Goal: Book appointment/travel/reservation

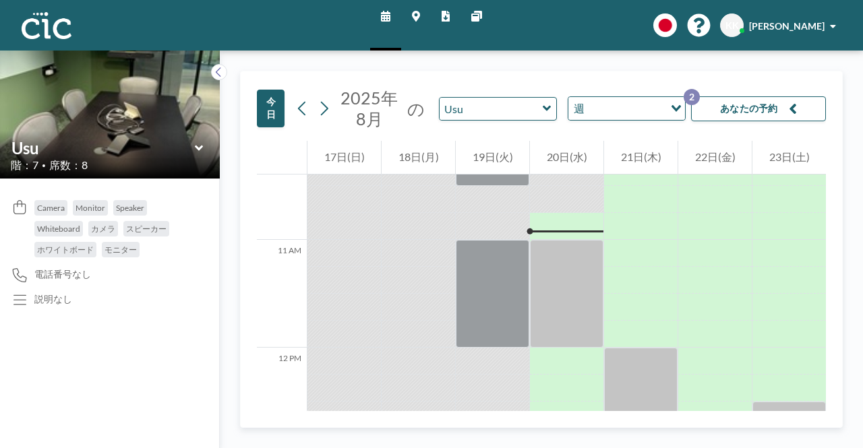
scroll to position [1132, 0]
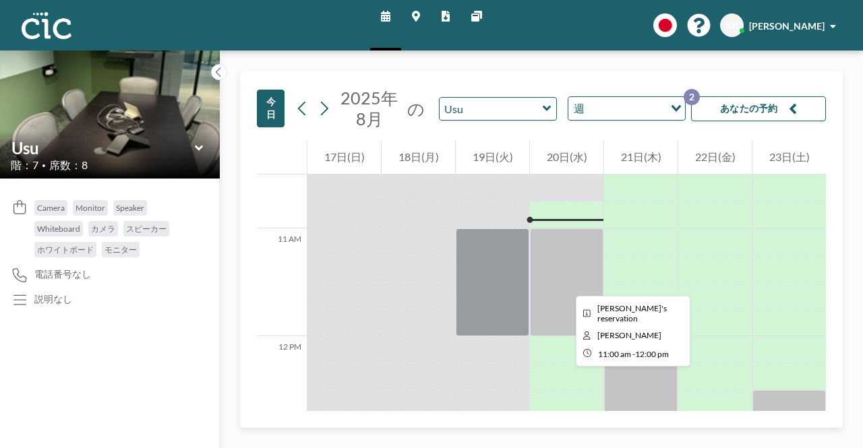
click at [564, 281] on div at bounding box center [566, 282] width 73 height 108
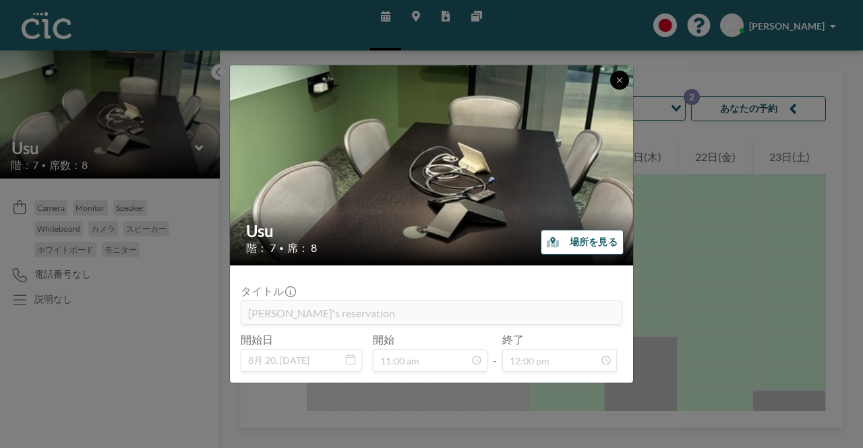
click at [613, 79] on button at bounding box center [619, 80] width 19 height 19
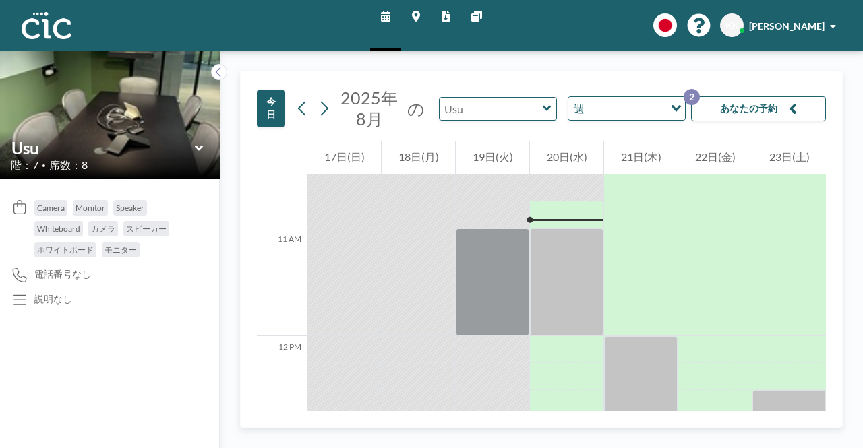
click at [510, 110] on input "text" at bounding box center [490, 109] width 103 height 22
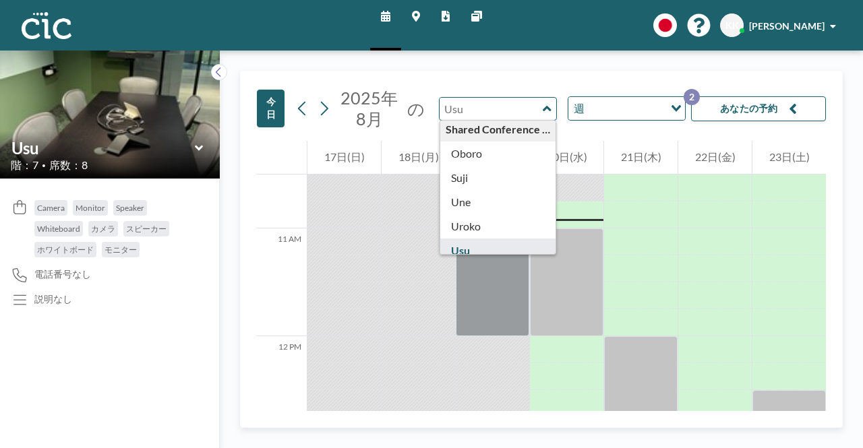
scroll to position [746, 0]
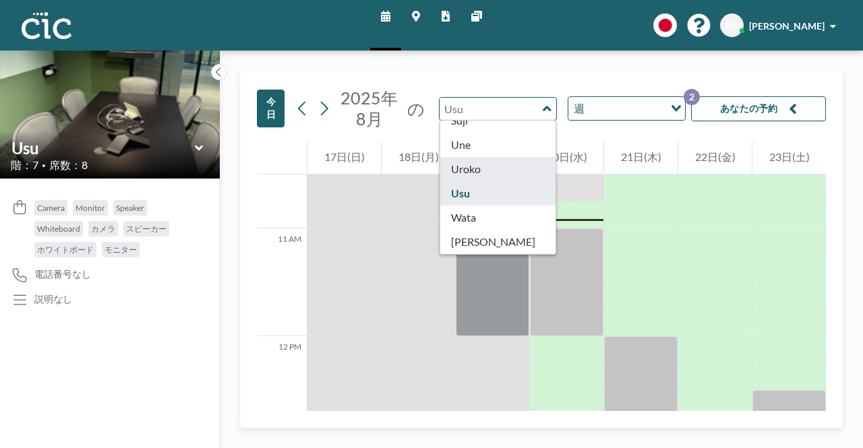
type input "Uroko"
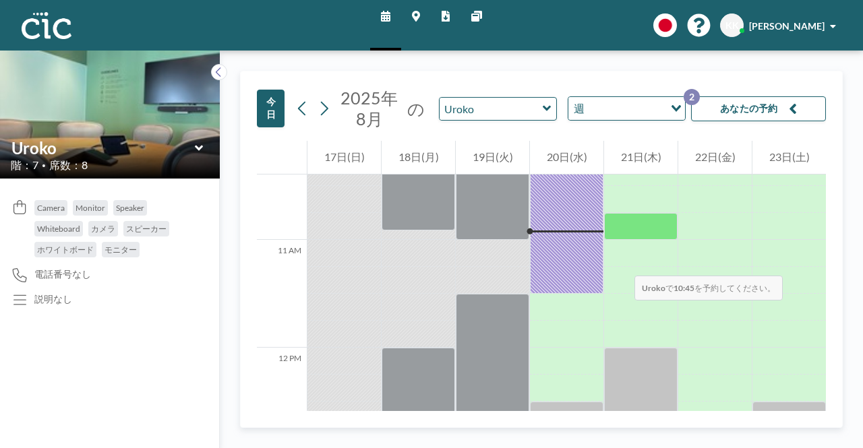
scroll to position [1132, 0]
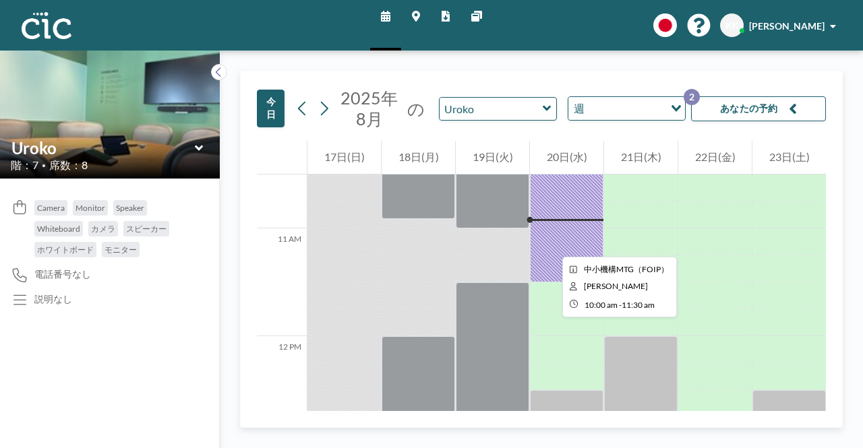
click at [551, 245] on div at bounding box center [566, 202] width 73 height 162
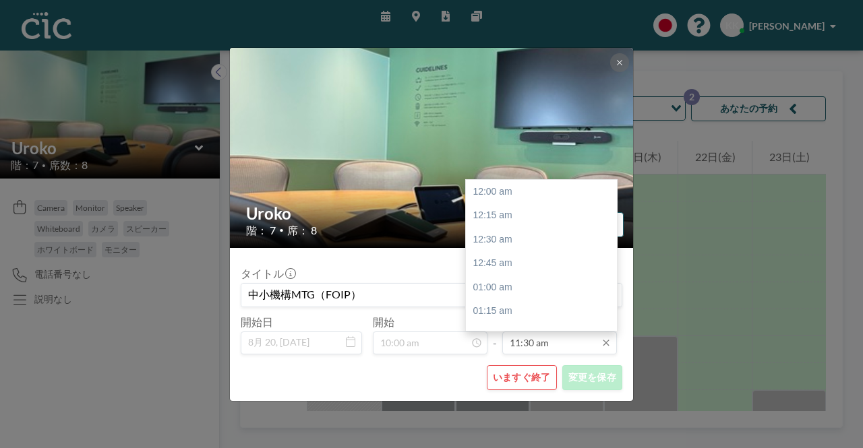
scroll to position [1103, 0]
click at [566, 344] on input "11:30 am" at bounding box center [559, 343] width 115 height 23
click at [487, 239] on div "12:00 pm" at bounding box center [545, 240] width 158 height 24
type input "12:00 pm"
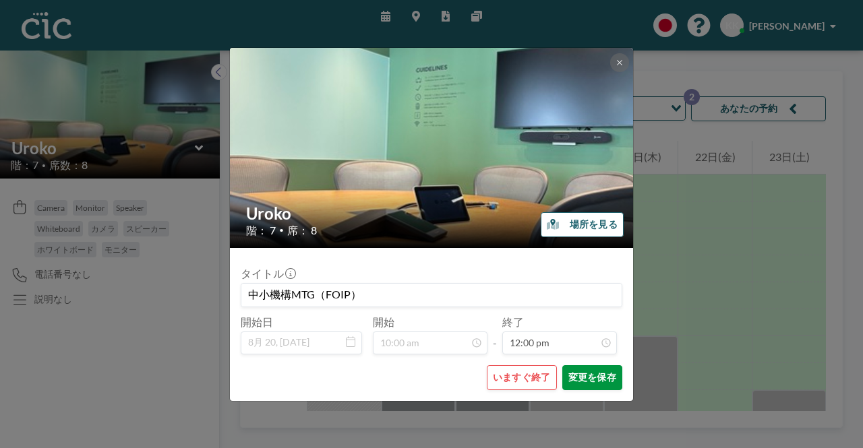
click at [598, 386] on button "変更を保存" at bounding box center [592, 377] width 60 height 25
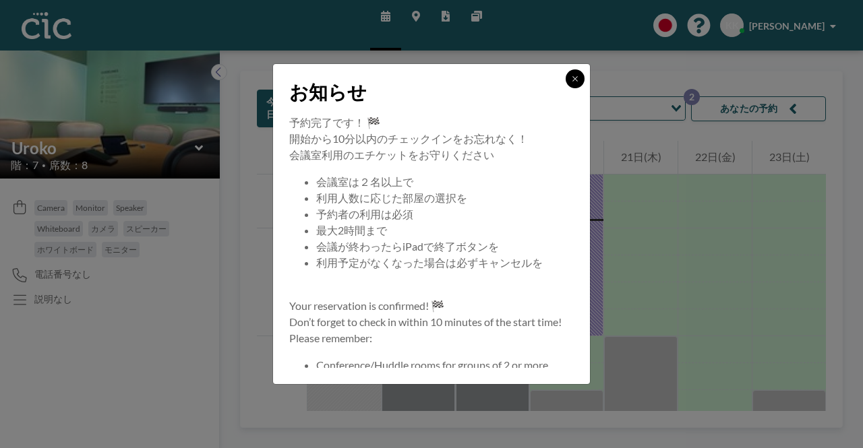
click at [576, 80] on icon at bounding box center [575, 79] width 8 height 8
